Goal: Task Accomplishment & Management: Manage account settings

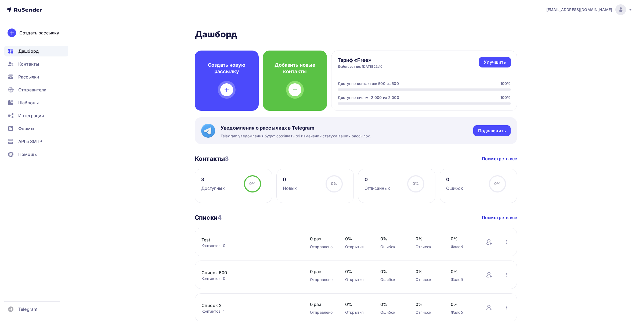
click at [29, 78] on span "Рассылки" at bounding box center [28, 77] width 21 height 6
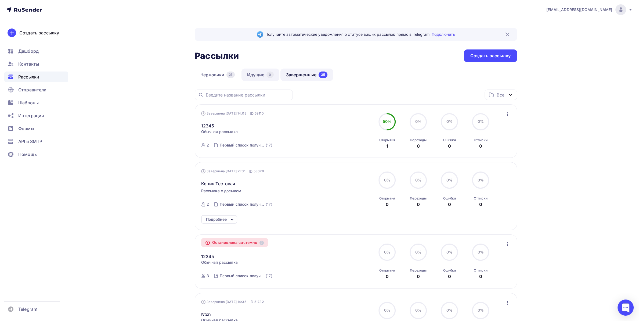
click at [256, 77] on link "Идущие 0" at bounding box center [260, 74] width 38 height 12
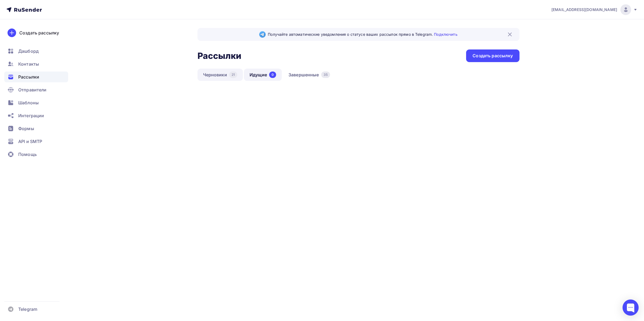
click at [220, 79] on link "Черновики 21" at bounding box center [221, 74] width 46 height 12
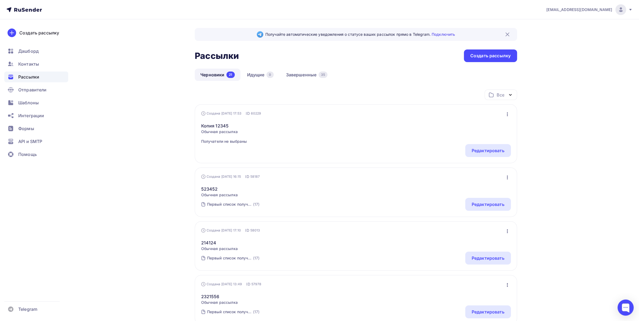
click at [50, 58] on ul "Дашборд Контакты Рассылки Отправители Шаблоны Интеграции Формы API и SMTP Помощь" at bounding box center [36, 104] width 64 height 117
click at [41, 68] on div "Контакты" at bounding box center [36, 64] width 64 height 11
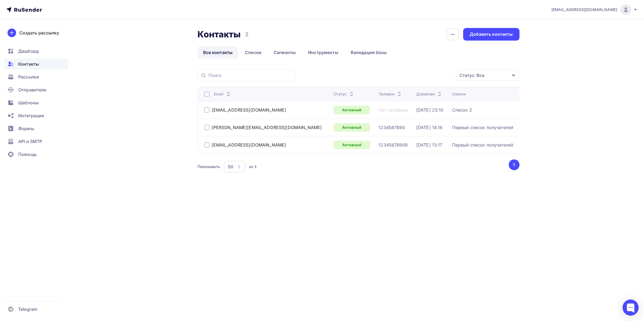
click at [209, 128] on div at bounding box center [206, 127] width 5 height 5
click at [402, 79] on div "Действие" at bounding box center [416, 75] width 71 height 10
click at [210, 126] on div "[PERSON_NAME][EMAIL_ADDRESS][DOMAIN_NAME]" at bounding box center [263, 127] width 118 height 5
click at [210, 129] on div "[PERSON_NAME][EMAIL_ADDRESS][DOMAIN_NAME]" at bounding box center [263, 127] width 118 height 5
click at [208, 128] on div at bounding box center [206, 127] width 5 height 5
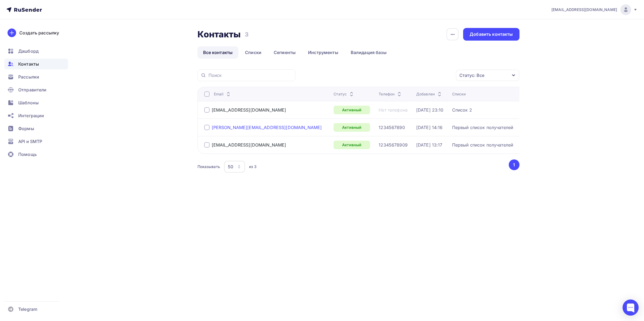
click at [227, 130] on div "[PERSON_NAME][EMAIL_ADDRESS][DOMAIN_NAME]" at bounding box center [267, 127] width 110 height 5
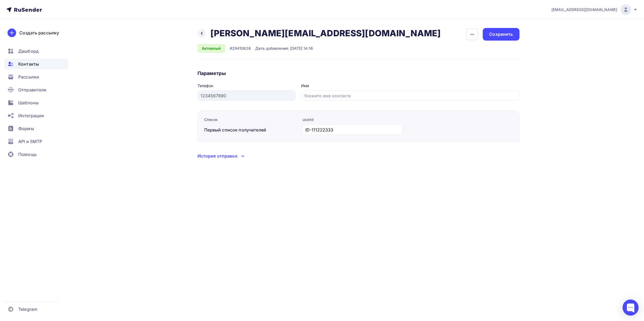
click at [471, 28] on button "button" at bounding box center [472, 34] width 13 height 13
click at [456, 63] on div "Отписать" at bounding box center [452, 62] width 52 height 6
click at [200, 37] on div at bounding box center [202, 33] width 9 height 9
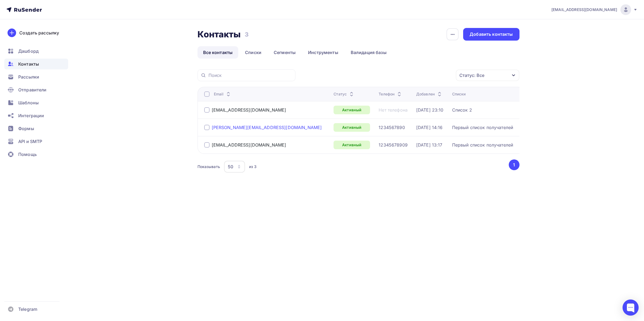
click at [216, 129] on div "[PERSON_NAME][EMAIL_ADDRESS][DOMAIN_NAME]" at bounding box center [267, 127] width 110 height 5
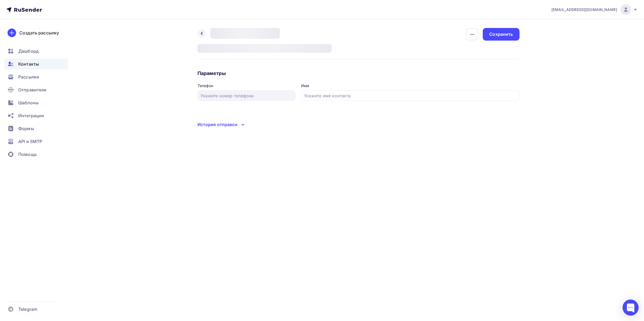
type input "1234567890"
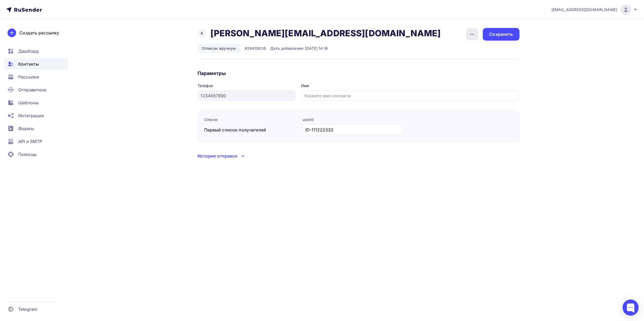
click at [467, 35] on div "button" at bounding box center [472, 34] width 12 height 12
click at [205, 34] on div at bounding box center [202, 33] width 9 height 9
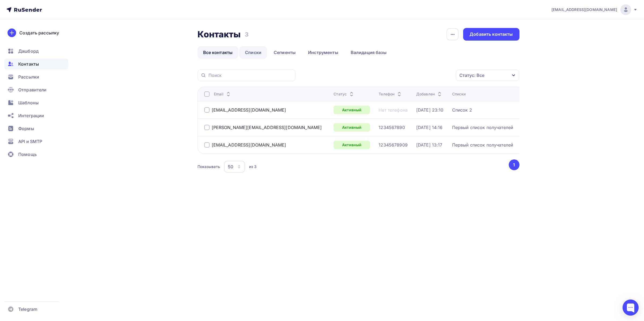
click at [253, 50] on link "Списки" at bounding box center [253, 52] width 28 height 12
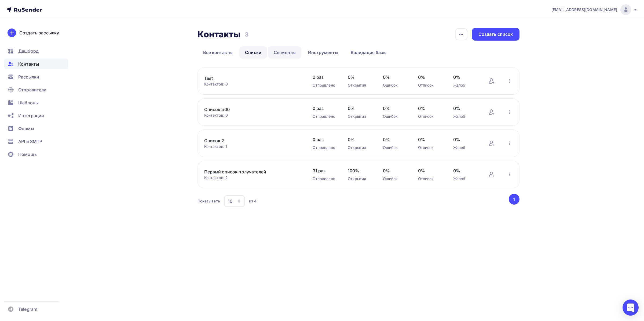
click at [278, 53] on link "Сегменты" at bounding box center [284, 52] width 33 height 12
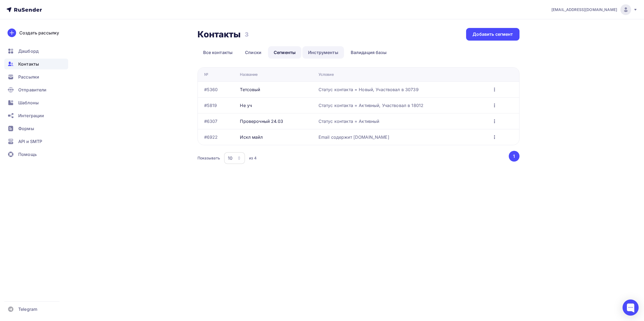
click at [319, 53] on link "Инструменты" at bounding box center [324, 52] width 42 height 12
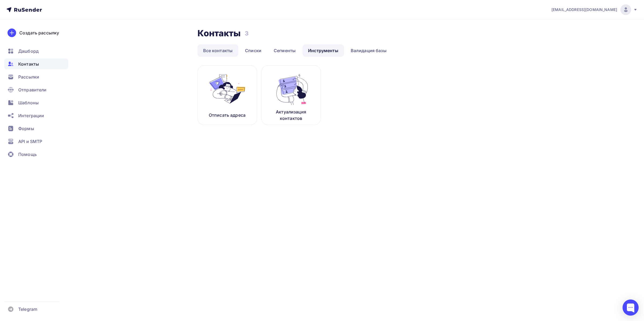
click at [232, 53] on link "Все контакты" at bounding box center [218, 50] width 41 height 12
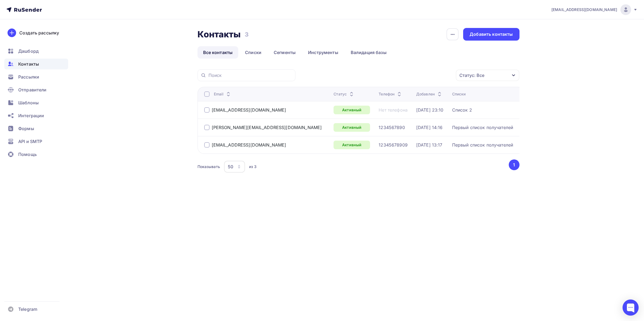
click at [460, 71] on div "Статус: Все" at bounding box center [487, 75] width 63 height 11
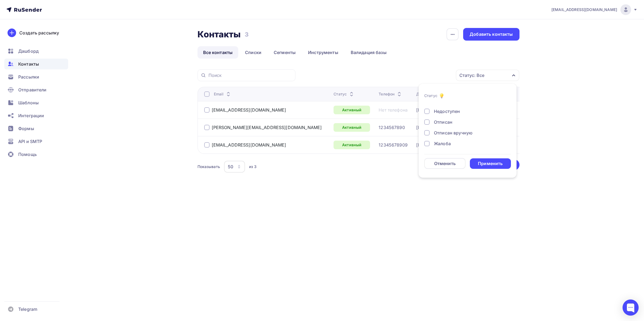
scroll to position [39, 0]
click at [456, 132] on div "Отписан вручную" at bounding box center [453, 132] width 39 height 6
click at [489, 162] on div "Применить" at bounding box center [490, 163] width 25 height 6
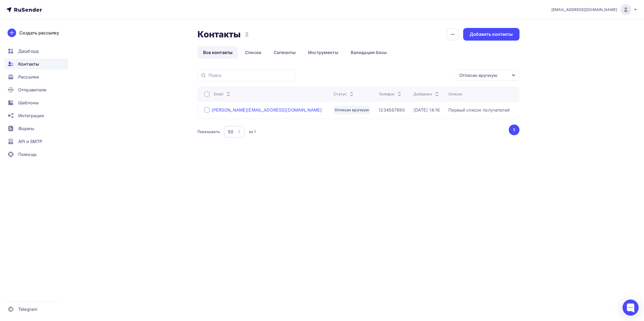
click at [212, 110] on div "[PERSON_NAME][EMAIL_ADDRESS][DOMAIN_NAME]" at bounding box center [267, 109] width 110 height 5
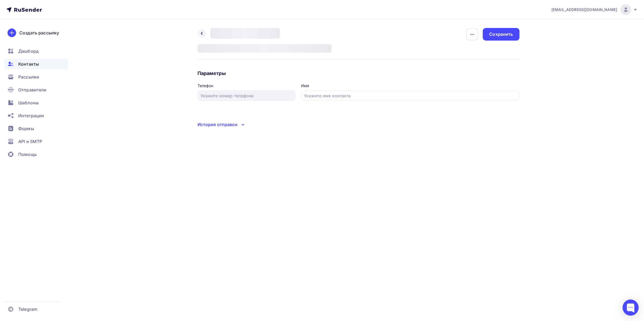
type input "1234567890"
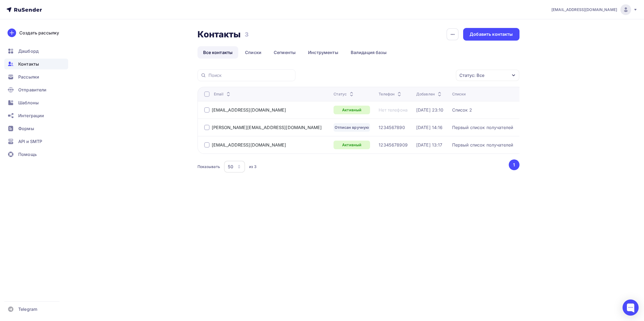
click at [463, 71] on div "Статус: Все" at bounding box center [487, 75] width 63 height 11
click at [458, 132] on div "Отписан вручную" at bounding box center [453, 132] width 39 height 6
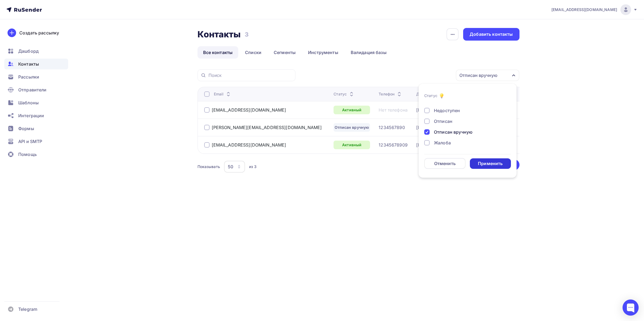
click at [492, 169] on li "Статус Новый Активный Не существует Переполнен Недоступен Отписан Отписан вручн…" at bounding box center [468, 131] width 98 height 88
click at [489, 164] on div "Применить" at bounding box center [490, 163] width 25 height 6
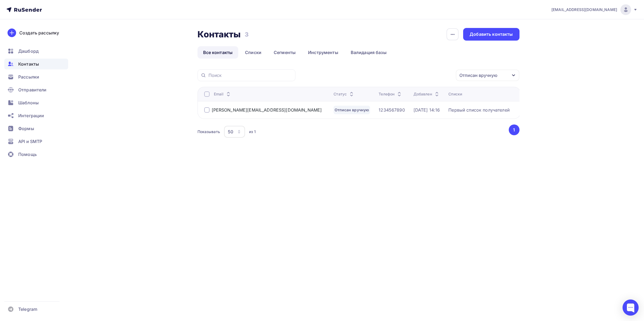
click at [211, 110] on div "[PERSON_NAME][EMAIL_ADDRESS][DOMAIN_NAME]" at bounding box center [263, 109] width 118 height 5
click at [206, 110] on div at bounding box center [206, 109] width 5 height 5
click at [404, 74] on div "Действие" at bounding box center [394, 75] width 21 height 6
drag, startPoint x: 312, startPoint y: 147, endPoint x: 311, endPoint y: 143, distance: 4.1
click at [312, 148] on div "Действие Добавить в списки Исключить из списка Удалить Отписан вручную Статус Н…" at bounding box center [359, 110] width 322 height 83
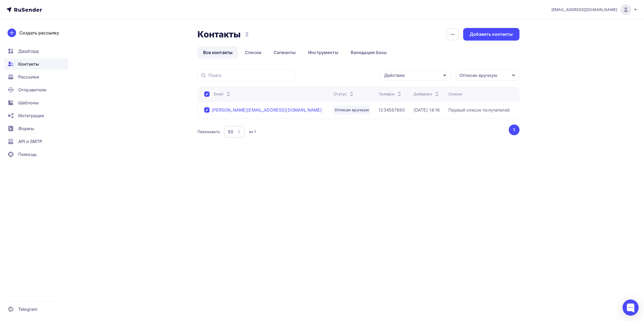
click at [249, 111] on div "[PERSON_NAME][EMAIL_ADDRESS][DOMAIN_NAME]" at bounding box center [267, 109] width 110 height 5
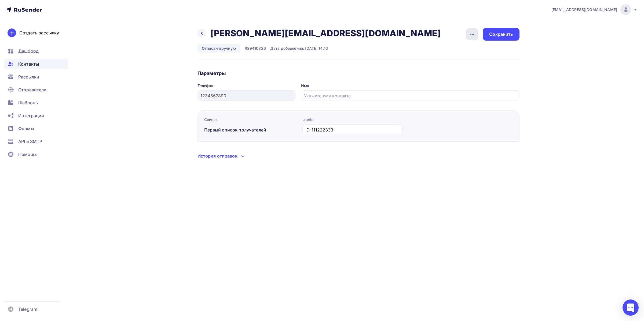
click at [474, 34] on icon "button" at bounding box center [472, 34] width 6 height 6
drag, startPoint x: 198, startPoint y: 31, endPoint x: 202, endPoint y: 32, distance: 4.1
click at [199, 31] on div at bounding box center [202, 33] width 9 height 9
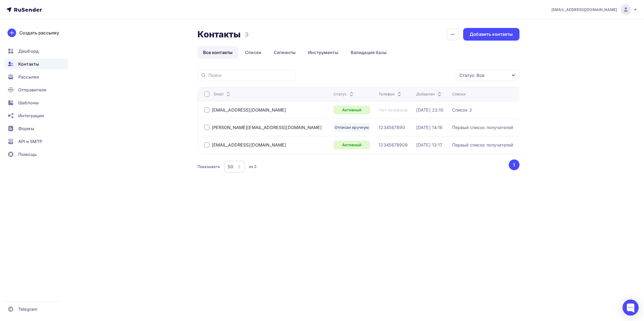
click at [471, 75] on div "Статус: Все" at bounding box center [472, 75] width 25 height 6
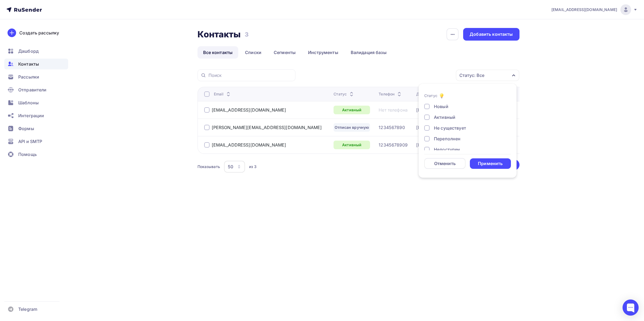
scroll to position [39, 0]
click at [450, 131] on div "Отписан вручную" at bounding box center [453, 132] width 39 height 6
click at [491, 164] on div "Применить" at bounding box center [490, 163] width 25 height 6
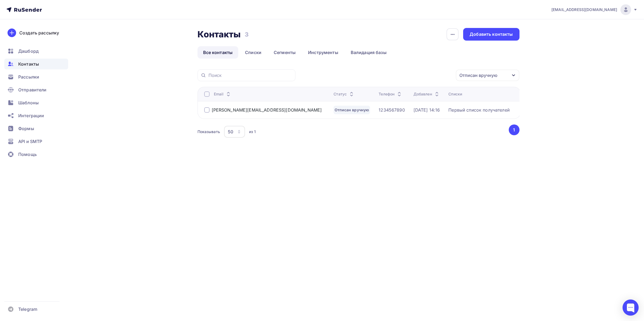
click at [480, 74] on div "Отписан вручную" at bounding box center [479, 75] width 38 height 6
click at [233, 110] on div "[PERSON_NAME][EMAIL_ADDRESS][DOMAIN_NAME]" at bounding box center [267, 109] width 110 height 5
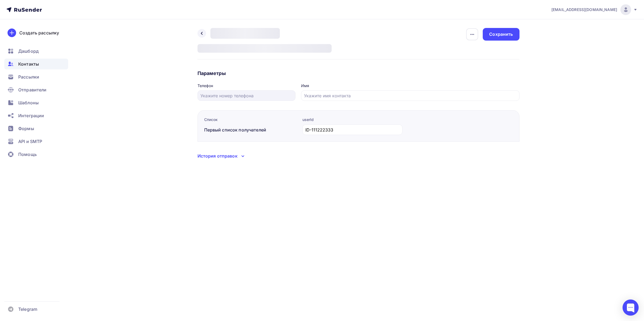
type input "1234567890"
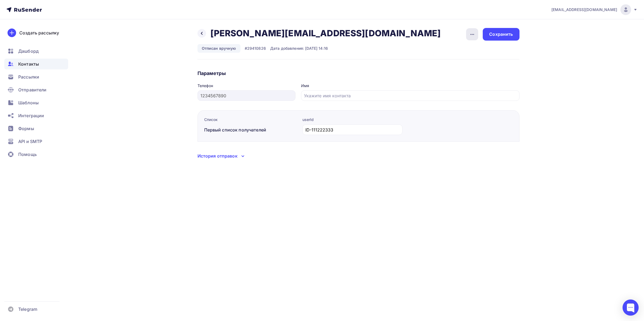
click at [471, 39] on div "button" at bounding box center [472, 34] width 12 height 12
click at [456, 63] on div "Подписать" at bounding box center [452, 62] width 52 height 6
click at [201, 33] on icon at bounding box center [202, 33] width 4 height 4
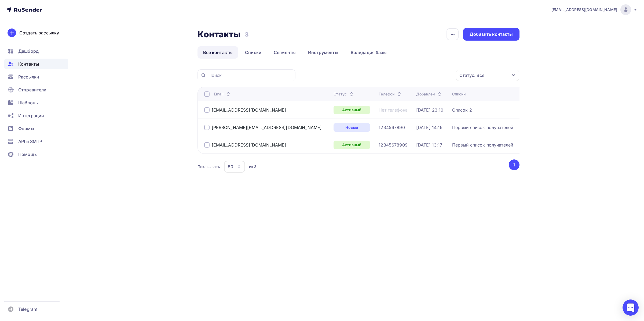
click at [208, 128] on div at bounding box center [206, 127] width 5 height 5
click at [208, 151] on td "[EMAIL_ADDRESS][DOMAIN_NAME]" at bounding box center [265, 144] width 134 height 17
click at [208, 147] on div at bounding box center [206, 144] width 5 height 5
drag, startPoint x: 381, startPoint y: 77, endPoint x: 395, endPoint y: 72, distance: 15.4
click at [383, 77] on div "Действие" at bounding box center [416, 75] width 71 height 10
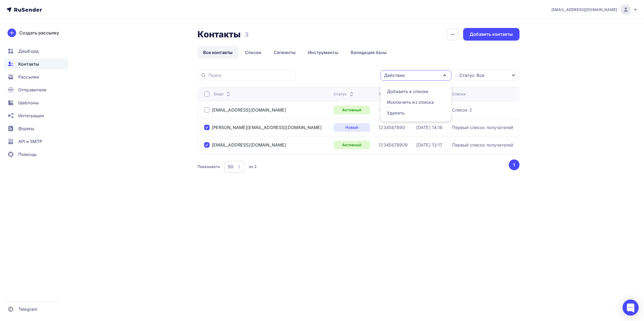
click at [262, 131] on div "[PERSON_NAME][EMAIL_ADDRESS][DOMAIN_NAME]" at bounding box center [266, 127] width 125 height 9
click at [248, 130] on div "[PERSON_NAME][EMAIL_ADDRESS][DOMAIN_NAME]" at bounding box center [267, 127] width 110 height 5
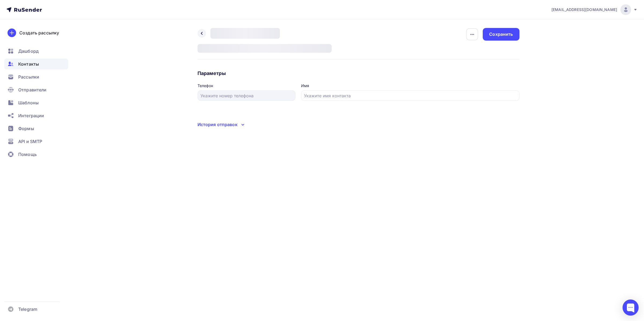
type input "1234567890"
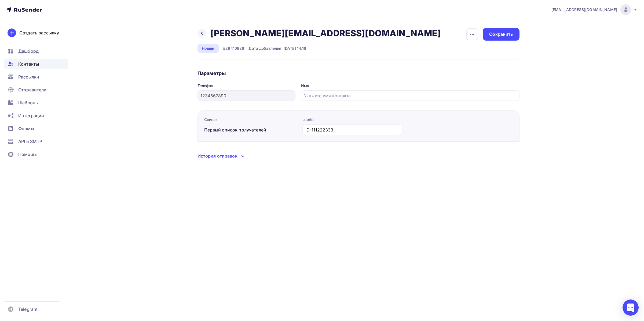
click at [479, 39] on button "button" at bounding box center [472, 34] width 13 height 13
click at [452, 65] on link "Отписать" at bounding box center [452, 61] width 58 height 11
click at [202, 36] on div at bounding box center [202, 33] width 9 height 9
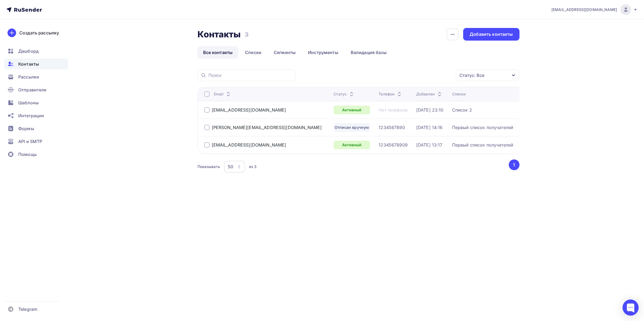
click at [232, 132] on div "[PERSON_NAME][EMAIL_ADDRESS][DOMAIN_NAME]" at bounding box center [266, 127] width 125 height 9
click at [231, 142] on div "[EMAIL_ADDRESS][DOMAIN_NAME]" at bounding box center [266, 144] width 125 height 9
click at [232, 144] on div "[EMAIL_ADDRESS][DOMAIN_NAME]" at bounding box center [249, 144] width 75 height 5
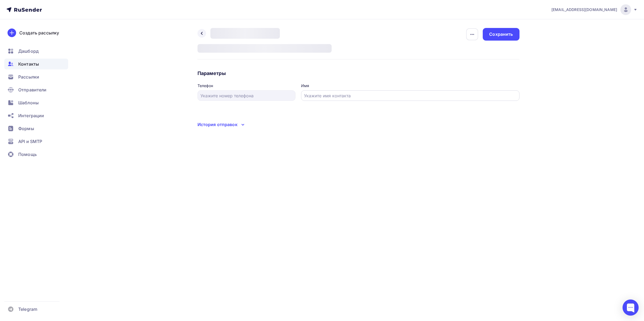
type input "12345678909"
type input "Alex"
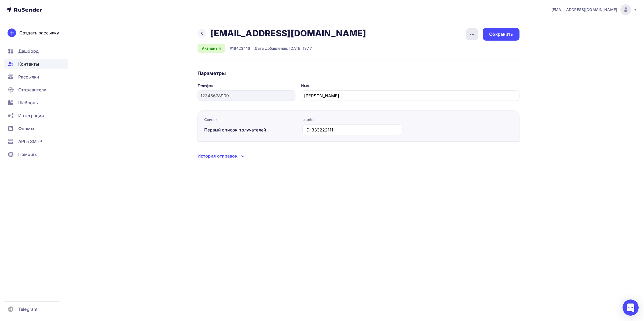
click at [471, 34] on icon "button" at bounding box center [473, 34] width 4 height 1
click at [451, 61] on div "Отписать" at bounding box center [452, 62] width 52 height 6
click at [200, 39] on div "Назад alexprogvait@yandex.ru alexprogvait@yandex.ru Удалить Подписать" at bounding box center [284, 33] width 173 height 11
click at [201, 37] on div at bounding box center [202, 33] width 9 height 9
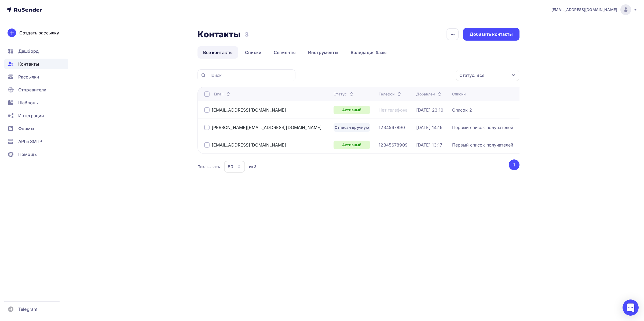
click at [490, 78] on div "Статус: Все" at bounding box center [487, 75] width 63 height 11
click at [467, 132] on div "Отписан вручную" at bounding box center [453, 132] width 39 height 6
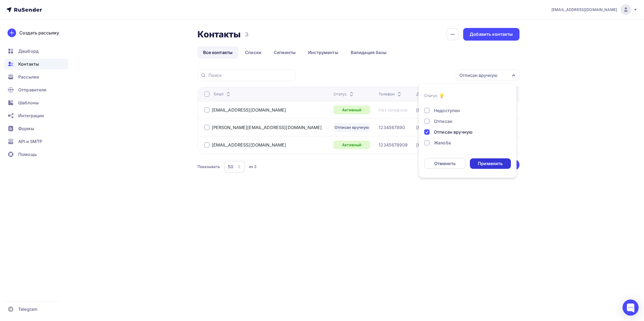
click at [487, 164] on div "Применить" at bounding box center [490, 163] width 25 height 6
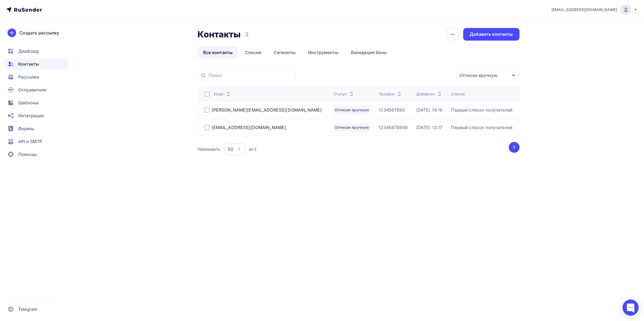
click at [206, 110] on div at bounding box center [206, 109] width 5 height 5
click at [205, 127] on div at bounding box center [206, 127] width 5 height 5
click at [427, 63] on div "Контакты Контакты 3 3 История импорта Добавить контакты Все контакты Списки Сег…" at bounding box center [359, 98] width 322 height 141
click at [418, 74] on div "Действие" at bounding box center [416, 75] width 71 height 10
click at [347, 178] on div "Контакты Контакты 3 3 История импорта Добавить контакты Все контакты Списки Сег…" at bounding box center [322, 105] width 440 height 172
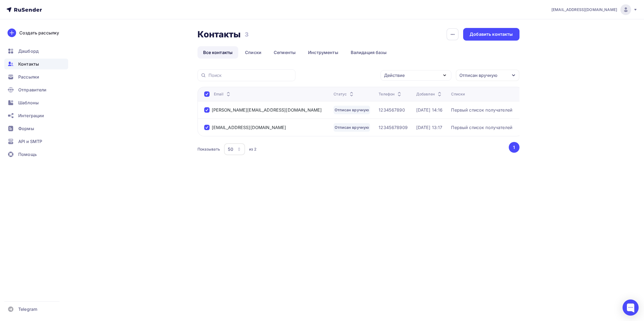
click at [480, 73] on div "Отписан вручную" at bounding box center [479, 75] width 38 height 6
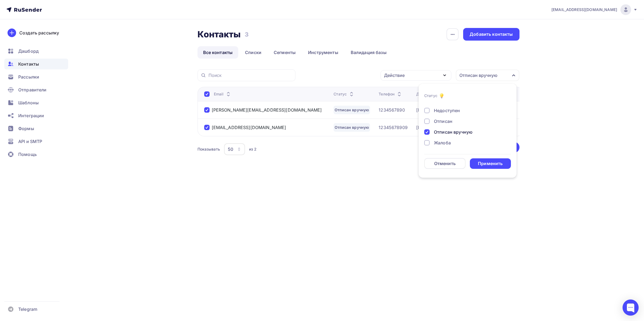
drag, startPoint x: 322, startPoint y: 186, endPoint x: 414, endPoint y: 67, distance: 150.5
click at [326, 185] on div "Контакты Контакты 3 3 История импорта Добавить контакты Все контакты Списки Сег…" at bounding box center [322, 105] width 440 height 172
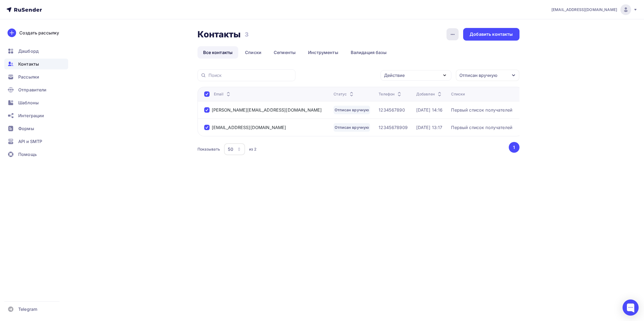
click at [449, 37] on div "button" at bounding box center [453, 34] width 12 height 12
click at [449, 32] on div "button" at bounding box center [453, 34] width 12 height 12
